Goal: Check status: Check status

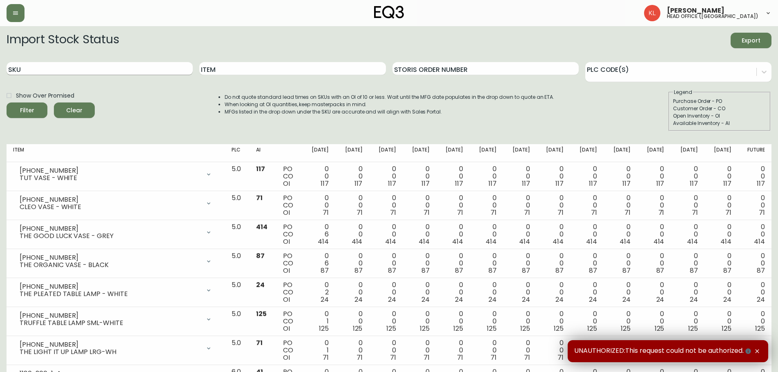
click at [46, 69] on input "SKU" at bounding box center [100, 68] width 186 height 13
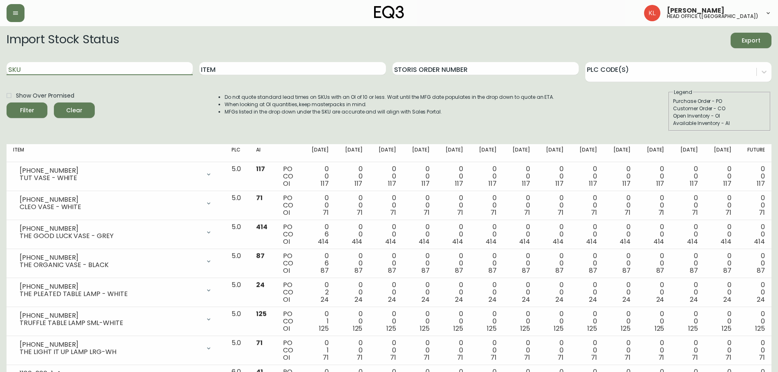
paste input "4011501"
type input "4011501"
click at [22, 17] on button "button" at bounding box center [16, 13] width 18 height 18
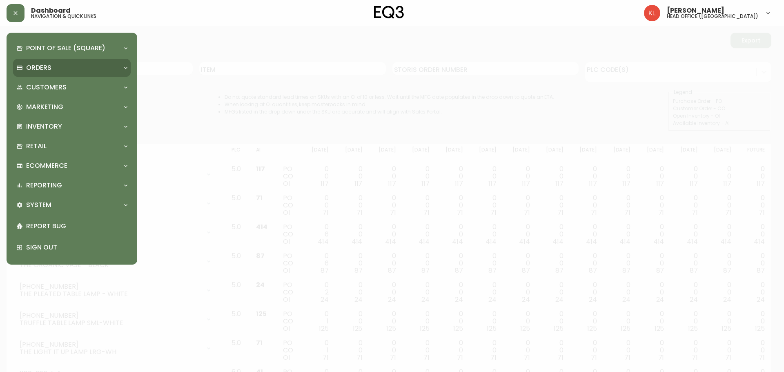
click at [64, 67] on div "Orders" at bounding box center [67, 67] width 103 height 9
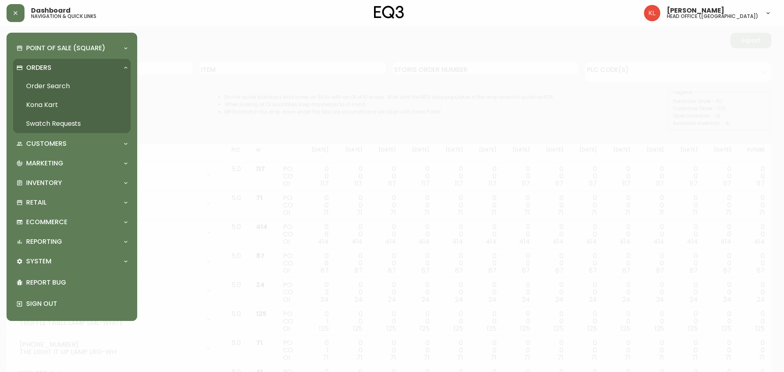
drag, startPoint x: 82, startPoint y: 92, endPoint x: 96, endPoint y: 92, distance: 13.9
click at [82, 92] on link "Order Search" at bounding box center [72, 86] width 118 height 19
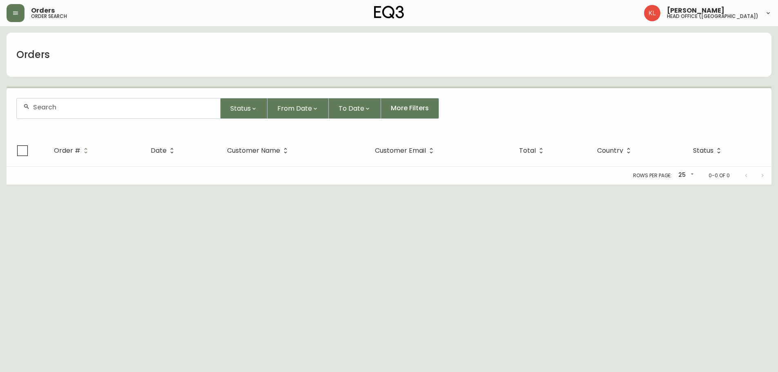
click at [74, 112] on div at bounding box center [118, 108] width 203 height 20
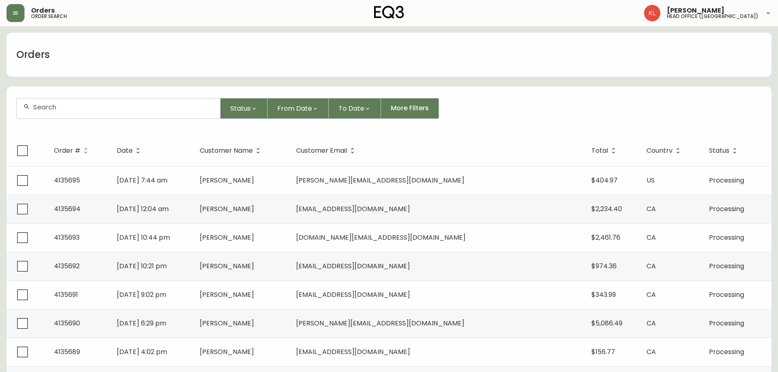
paste input "4011501"
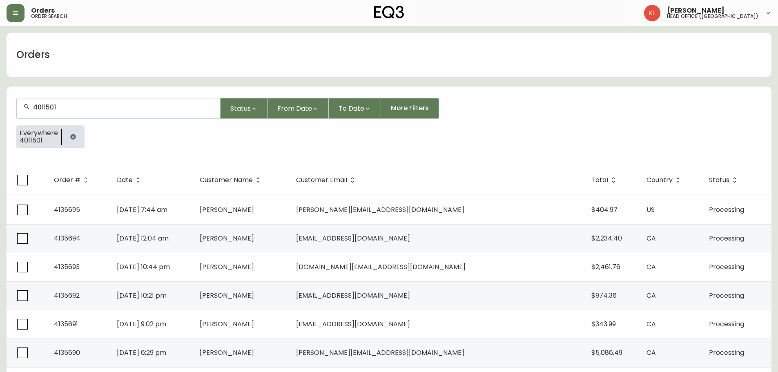
type input "4011501"
